Goal: Task Accomplishment & Management: Use online tool/utility

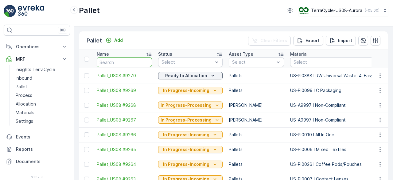
click at [117, 59] on input "text" at bounding box center [124, 62] width 55 height 10
type input "132"
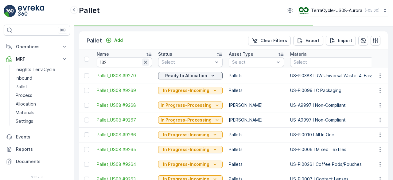
click at [146, 62] on icon "button" at bounding box center [145, 61] width 3 height 3
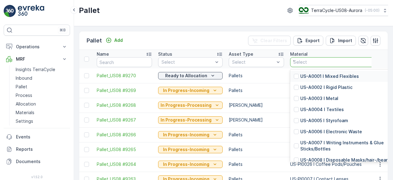
type input "132"
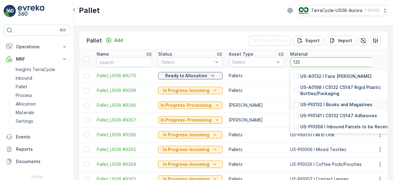
click at [351, 103] on p "US-PI0132 I Books and Magazines" at bounding box center [336, 104] width 72 height 6
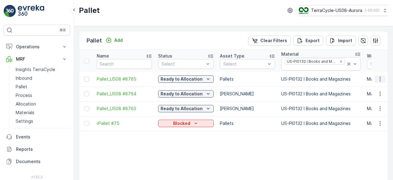
click at [377, 80] on icon "button" at bounding box center [380, 79] width 6 height 6
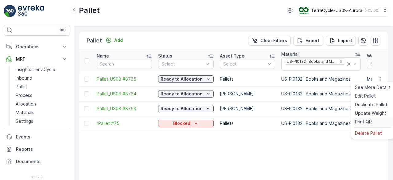
click at [370, 119] on span "Print QR" at bounding box center [363, 122] width 17 height 6
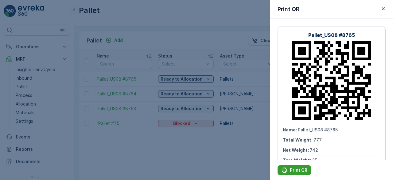
click at [304, 168] on p "Print QR" at bounding box center [299, 170] width 18 height 6
click at [255, 146] on div at bounding box center [196, 90] width 393 height 180
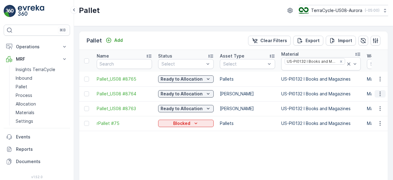
click at [378, 93] on icon "button" at bounding box center [380, 94] width 6 height 6
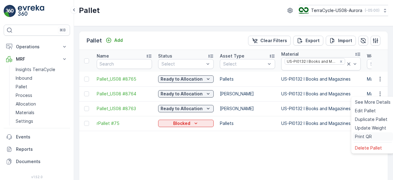
click at [367, 137] on span "Print QR" at bounding box center [363, 136] width 17 height 6
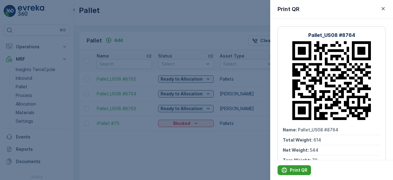
click at [300, 169] on p "Print QR" at bounding box center [299, 170] width 18 height 6
click at [225, 159] on div at bounding box center [196, 90] width 393 height 180
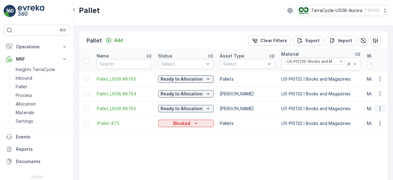
click at [380, 109] on icon "button" at bounding box center [380, 108] width 1 height 5
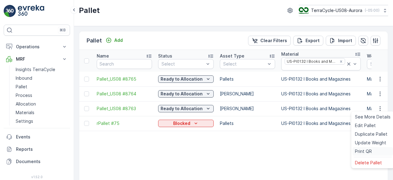
click at [366, 150] on span "Print QR" at bounding box center [363, 151] width 17 height 6
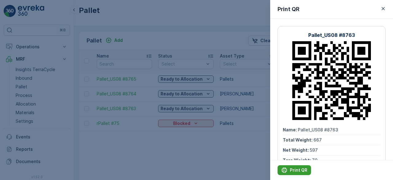
click at [295, 166] on button "Print QR" at bounding box center [294, 170] width 33 height 10
click at [252, 149] on div at bounding box center [196, 90] width 393 height 180
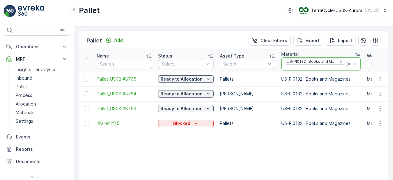
click at [346, 61] on icon at bounding box center [349, 64] width 6 height 6
